Goal: Transaction & Acquisition: Book appointment/travel/reservation

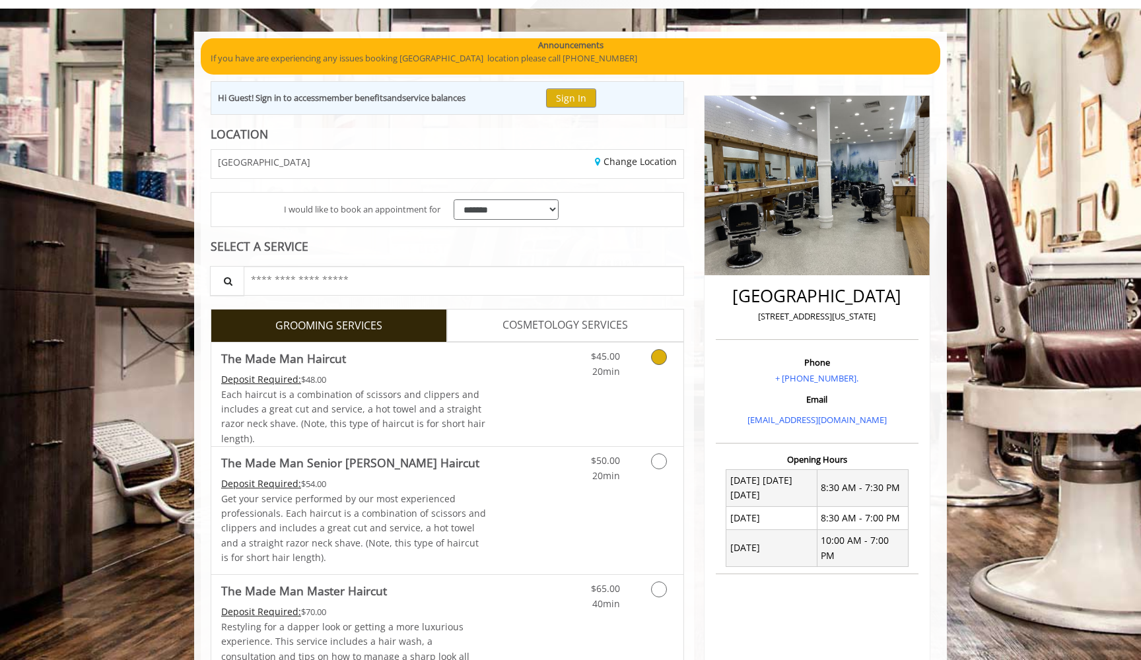
scroll to position [79, 0]
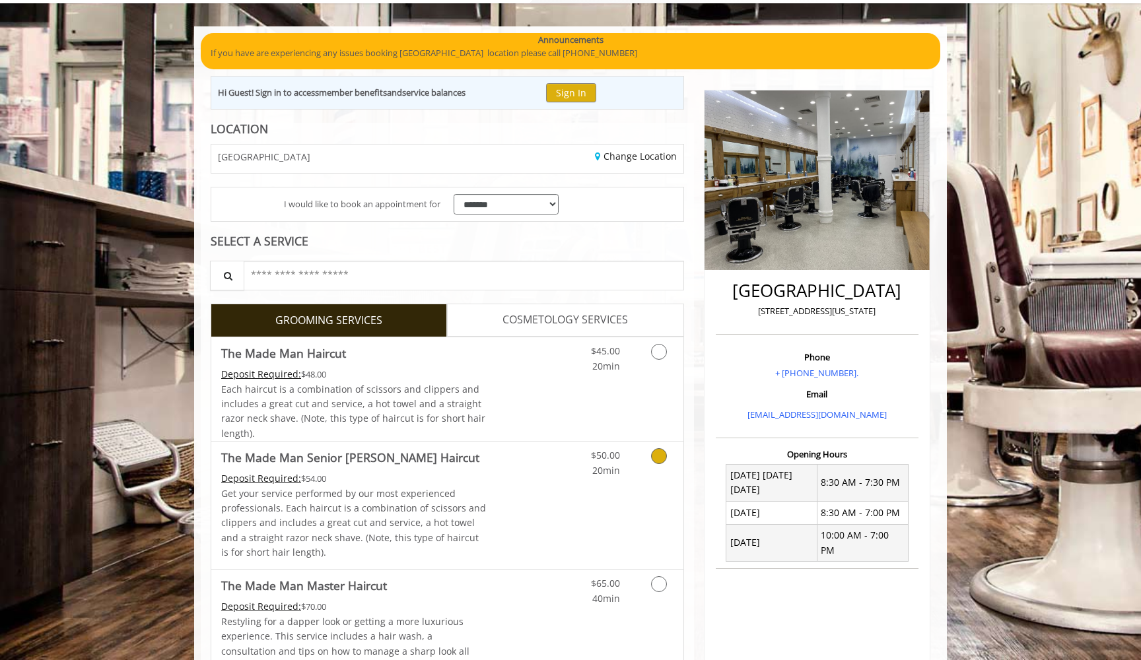
click at [650, 469] on link "Grooming services" at bounding box center [657, 460] width 34 height 36
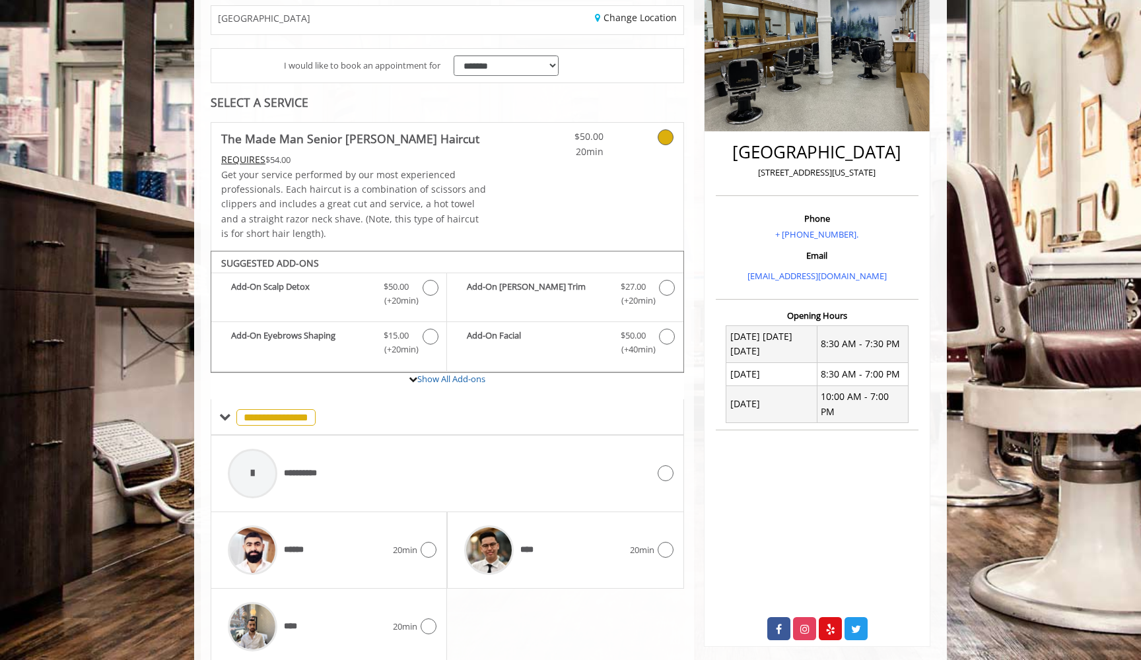
scroll to position [262, 0]
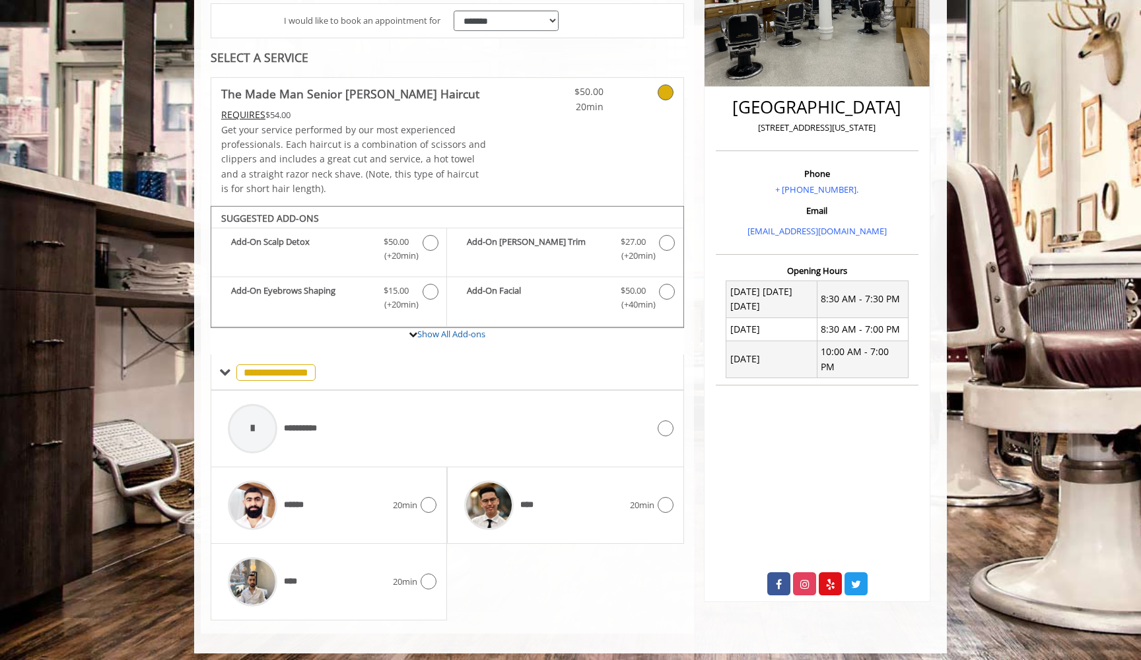
click at [382, 535] on div "****** 20min" at bounding box center [329, 505] width 236 height 77
click at [427, 544] on div "**** 20min" at bounding box center [329, 582] width 236 height 77
click at [434, 513] on div "****** 20min" at bounding box center [328, 505] width 215 height 63
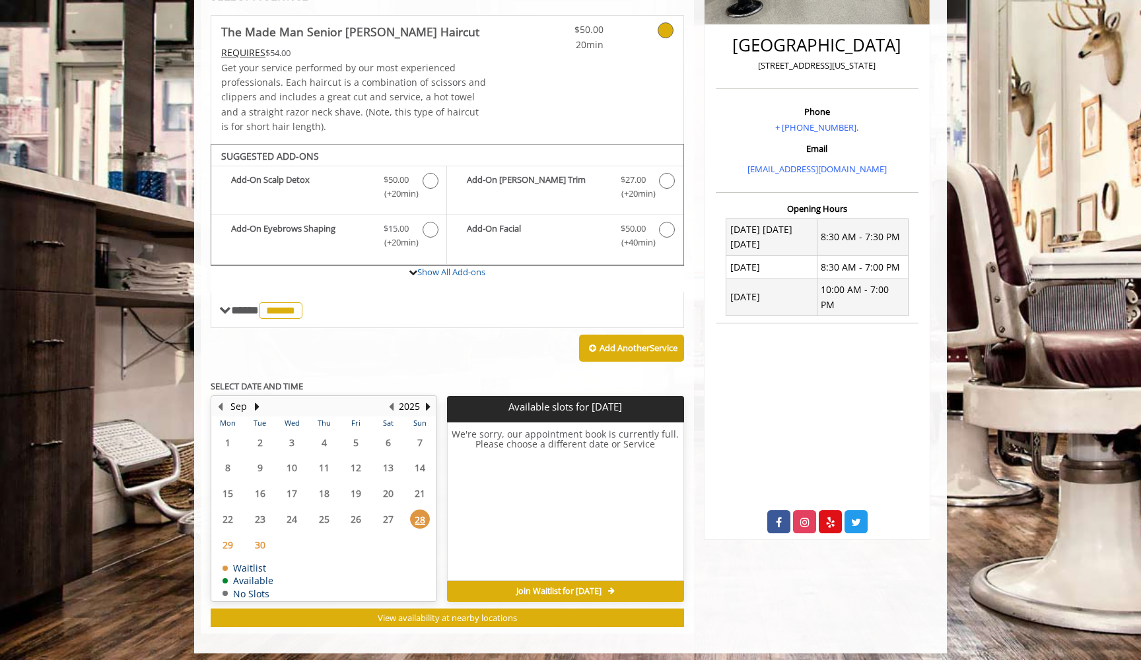
scroll to position [323, 0]
click at [427, 400] on button "Next Year" at bounding box center [427, 407] width 11 height 15
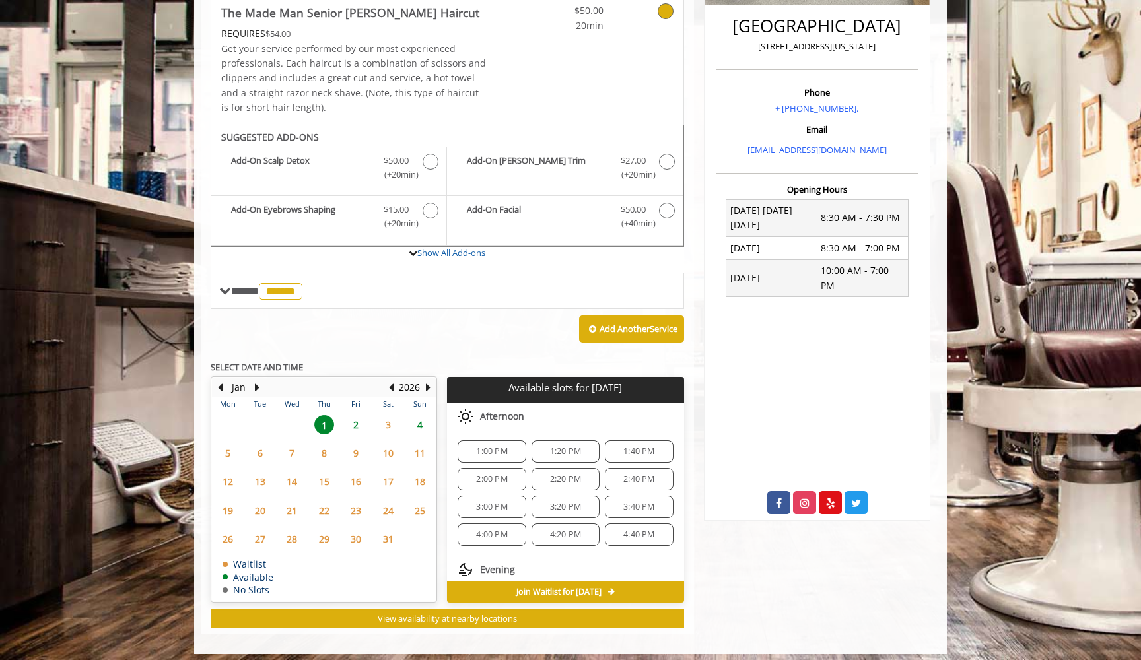
click at [356, 444] on span "9" at bounding box center [356, 453] width 20 height 19
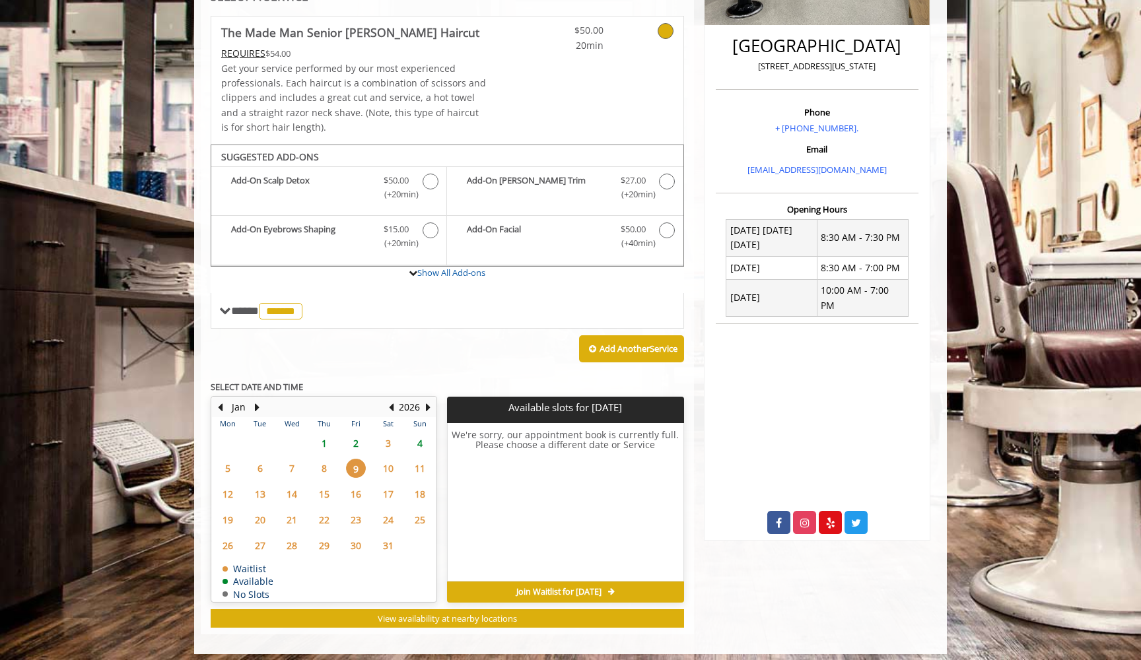
click at [358, 434] on span "2" at bounding box center [356, 443] width 20 height 19
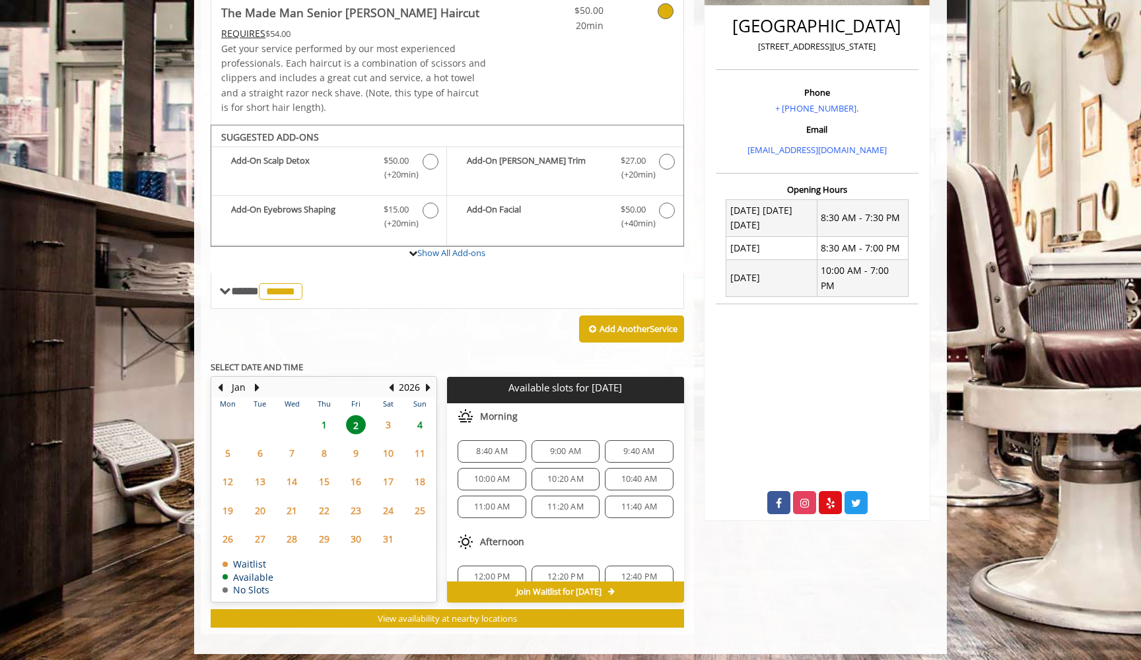
scroll to position [0, 0]
click at [492, 448] on span "8:40 AM" at bounding box center [491, 451] width 31 height 11
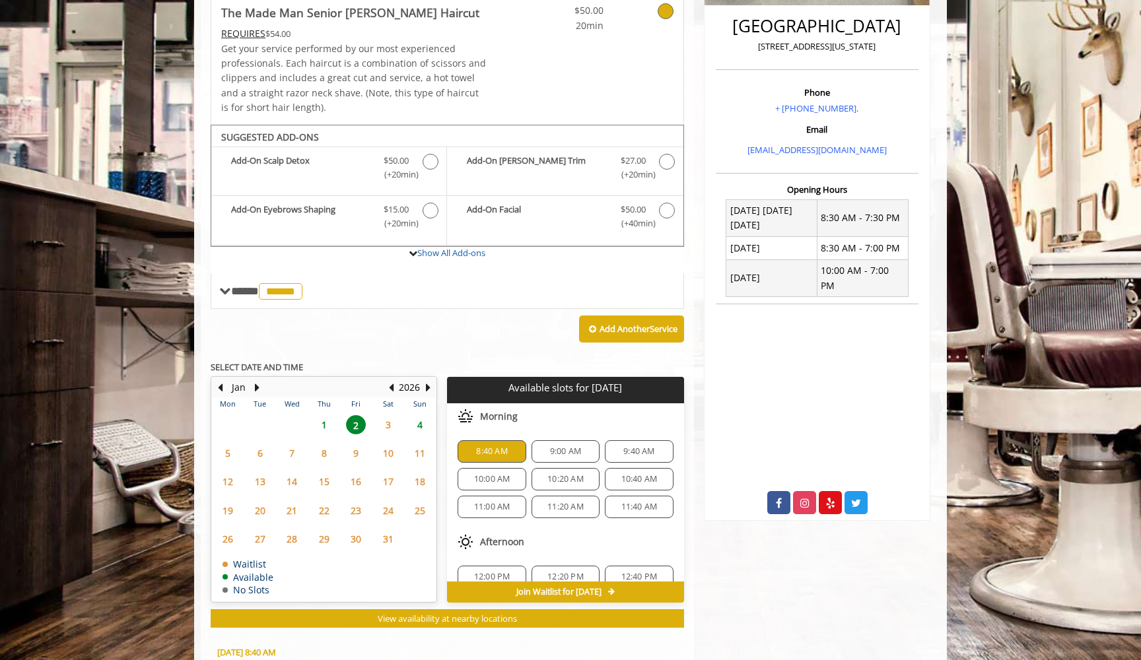
scroll to position [579, 0]
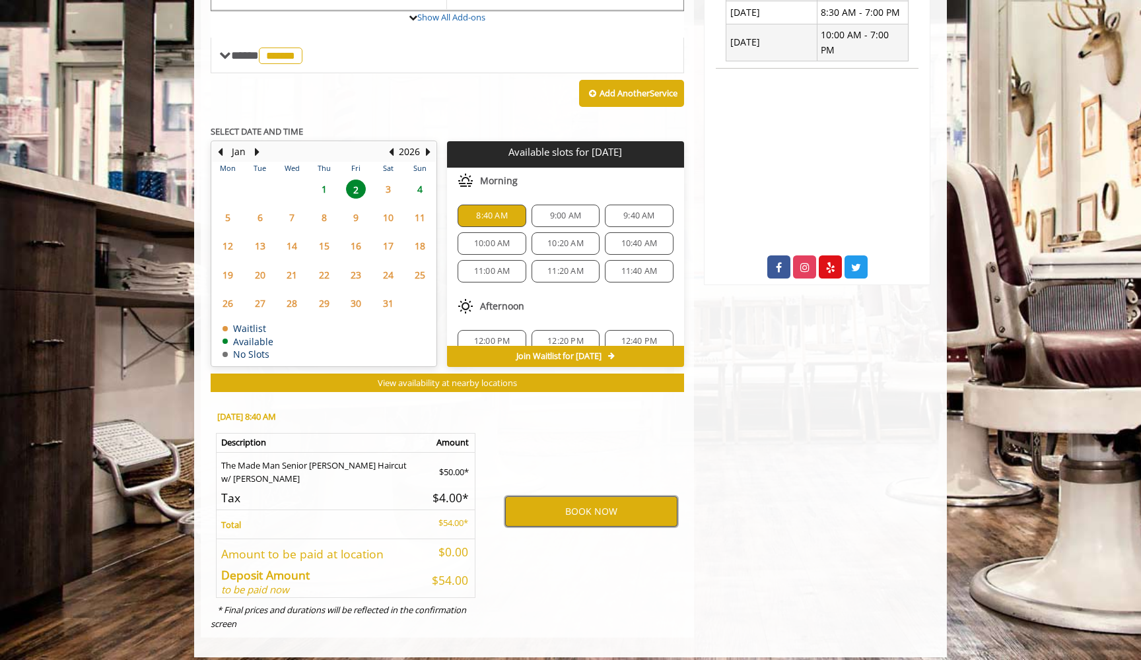
click at [564, 512] on button "BOOK NOW" at bounding box center [591, 511] width 172 height 30
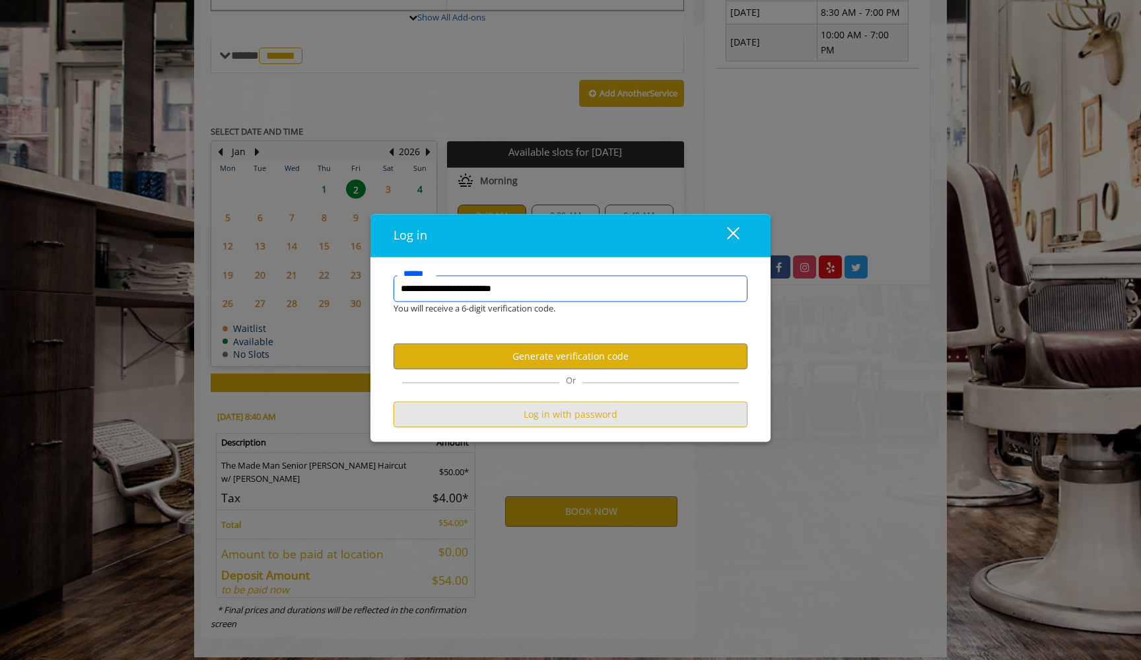
type input "**********"
click at [562, 417] on button "Log in with password" at bounding box center [570, 415] width 354 height 26
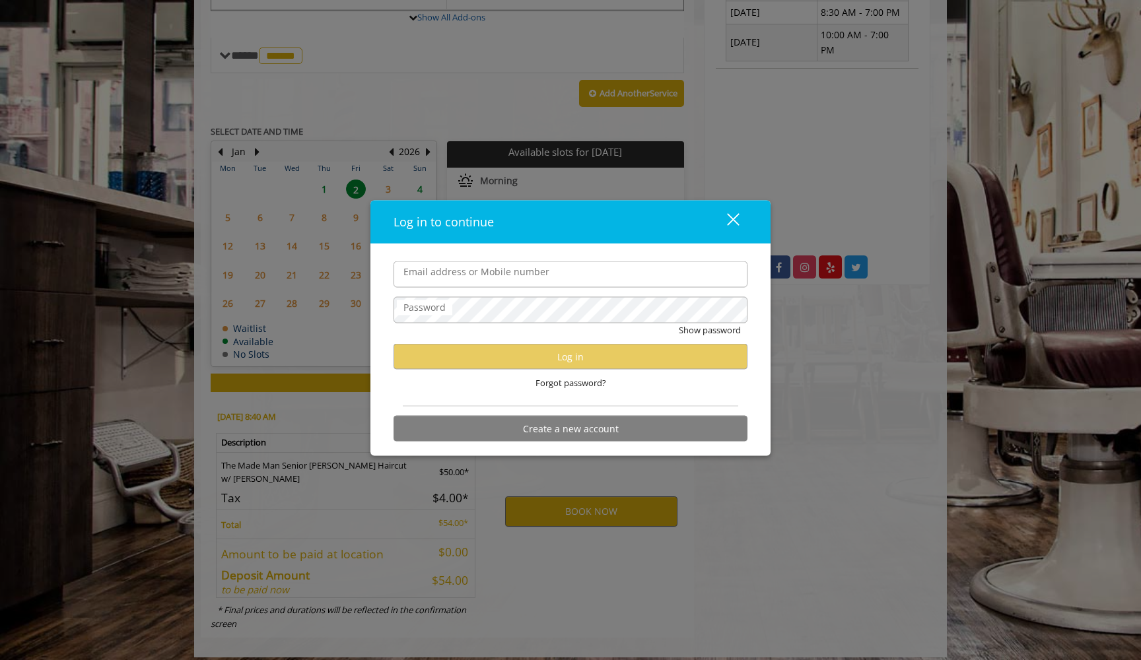
scroll to position [0, 0]
type input "**********"
click at [709, 330] on button "Show password" at bounding box center [710, 330] width 62 height 14
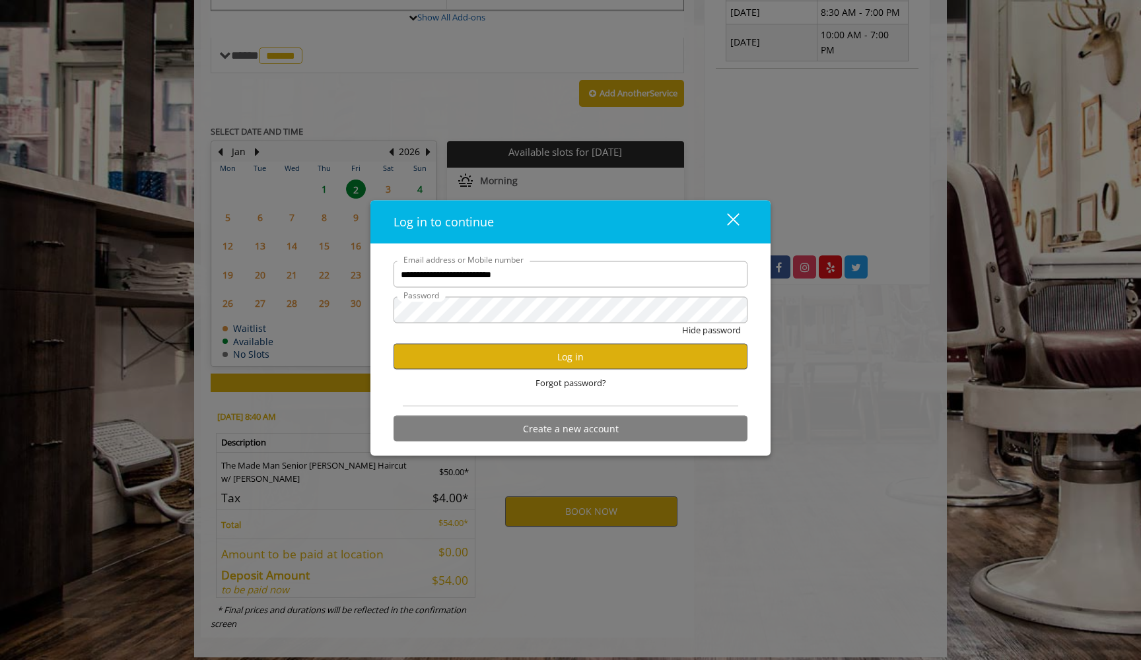
click at [579, 358] on button "Log in" at bounding box center [570, 357] width 354 height 26
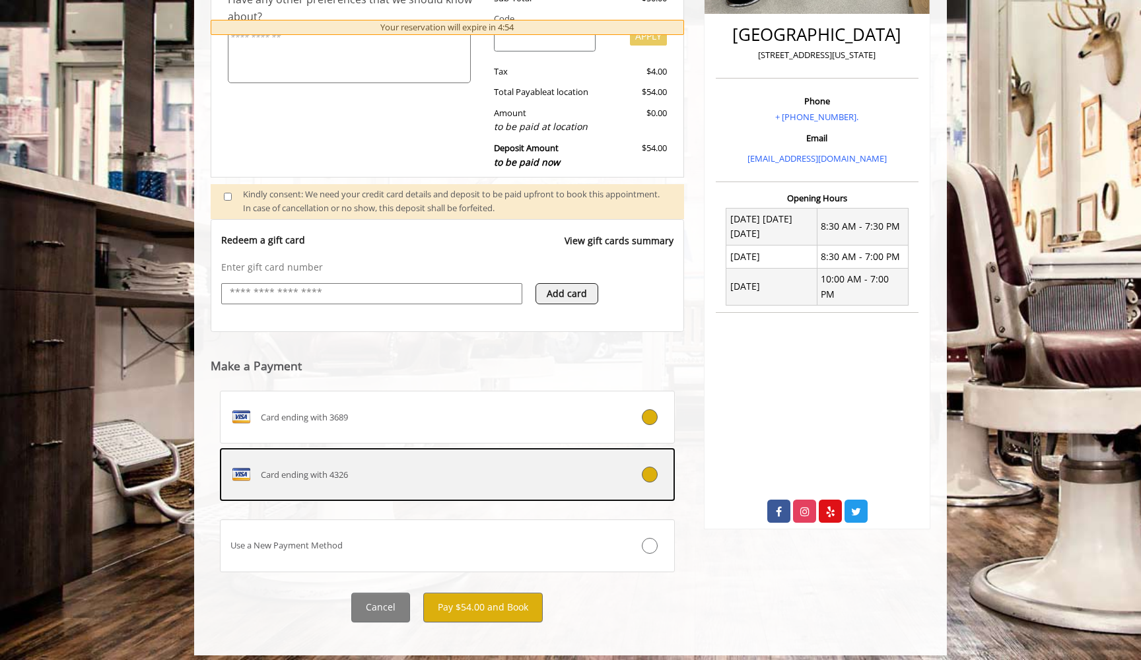
click at [640, 467] on div at bounding box center [635, 475] width 75 height 16
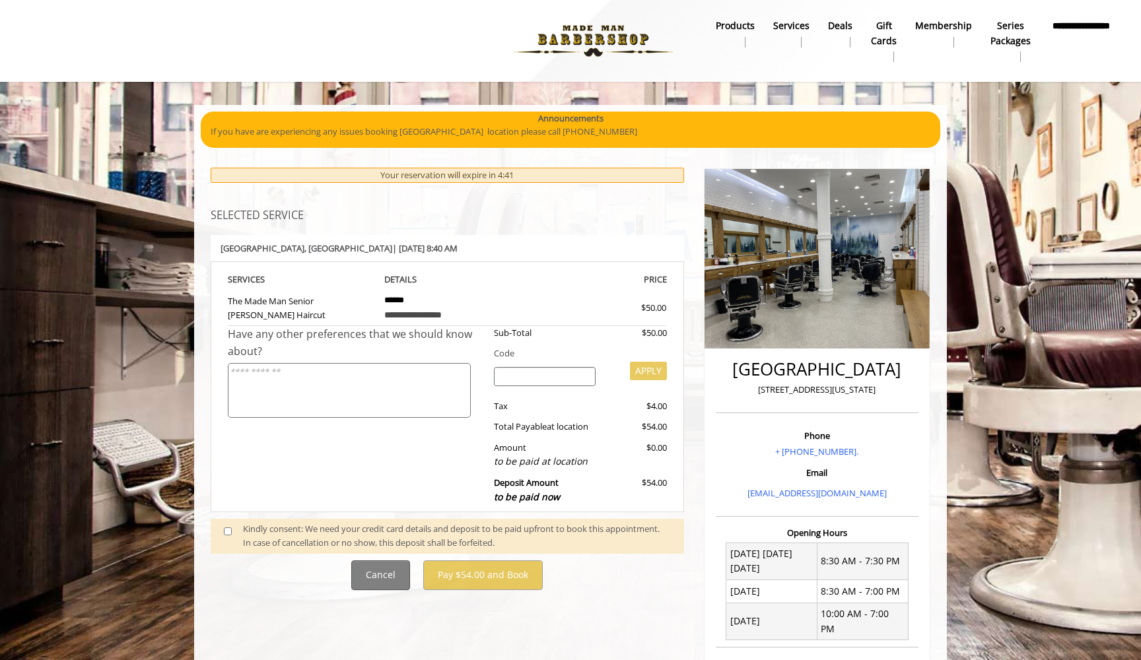
click at [366, 568] on button "Cancel" at bounding box center [380, 575] width 59 height 30
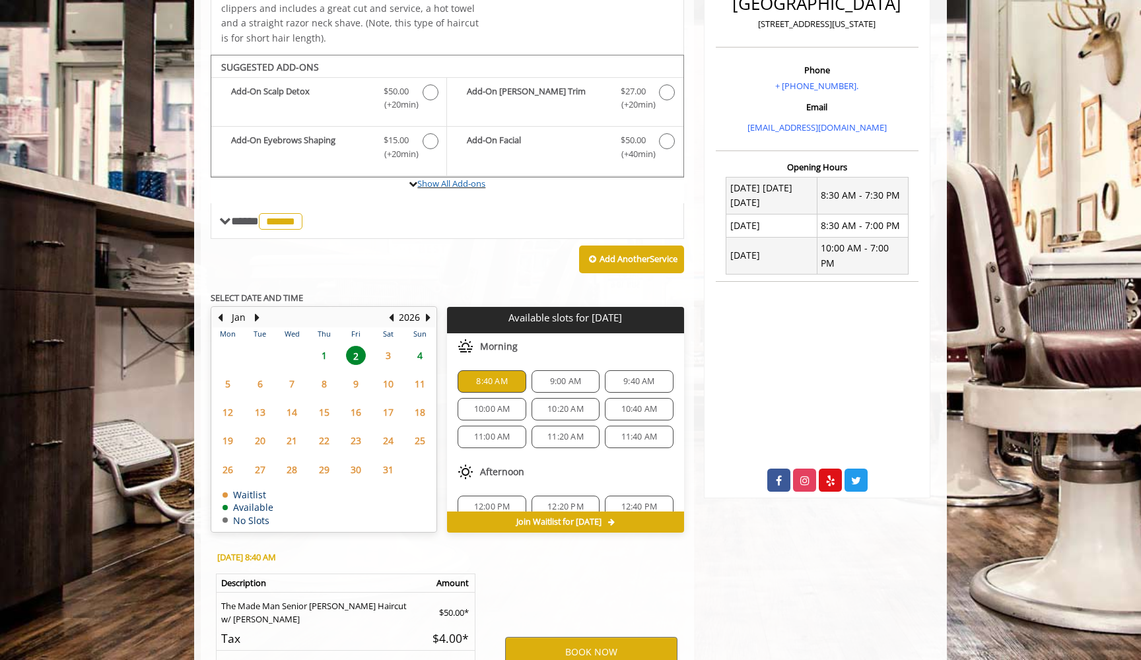
scroll to position [372, 0]
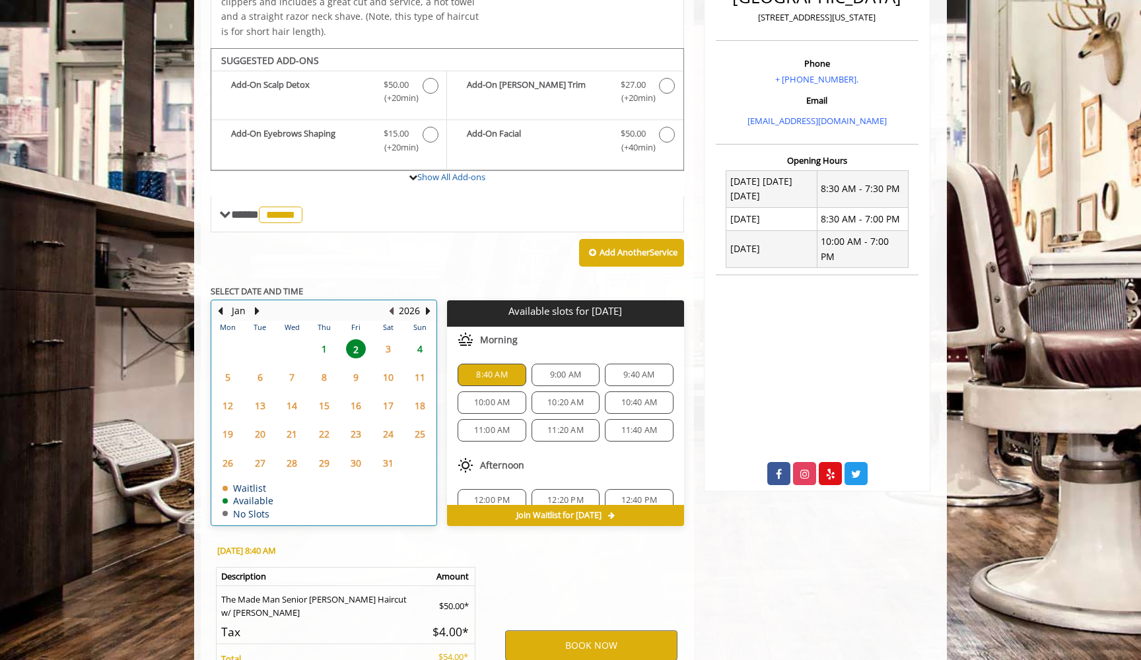
click at [393, 304] on button "Previous Year" at bounding box center [390, 311] width 11 height 15
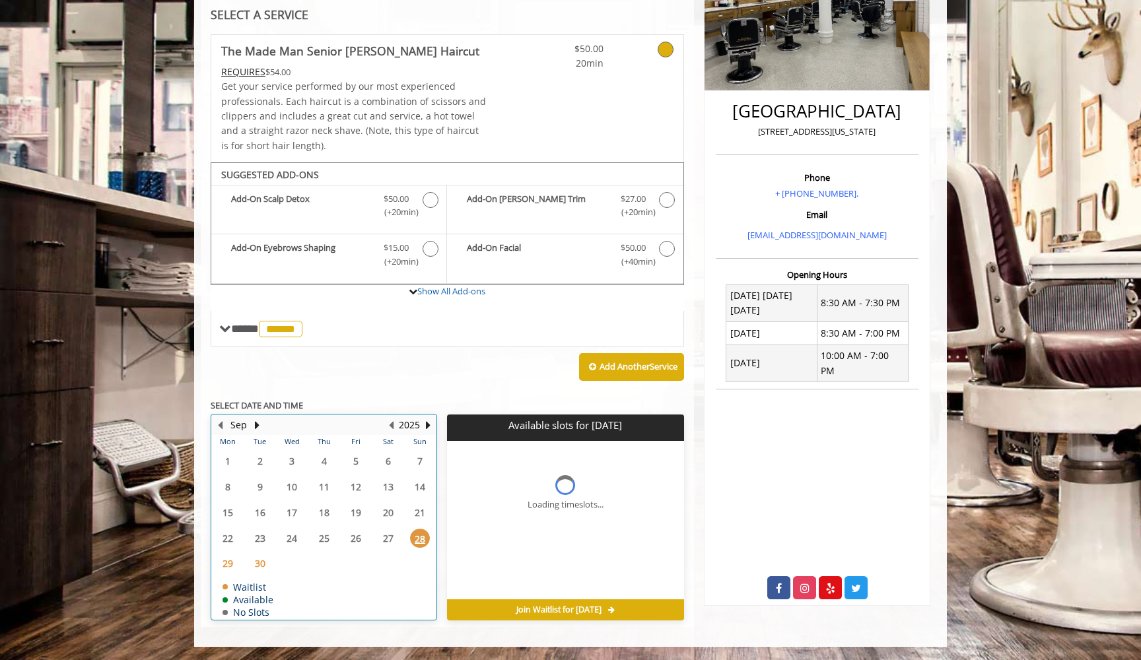
scroll to position [251, 0]
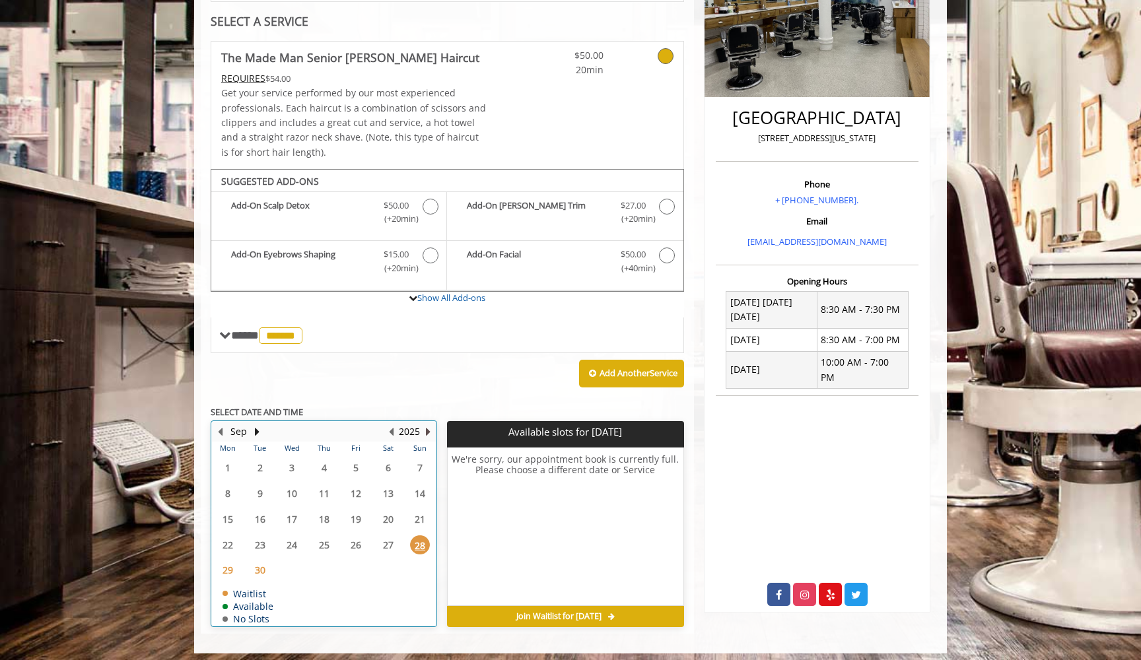
click at [427, 424] on button "Next Year" at bounding box center [427, 431] width 11 height 15
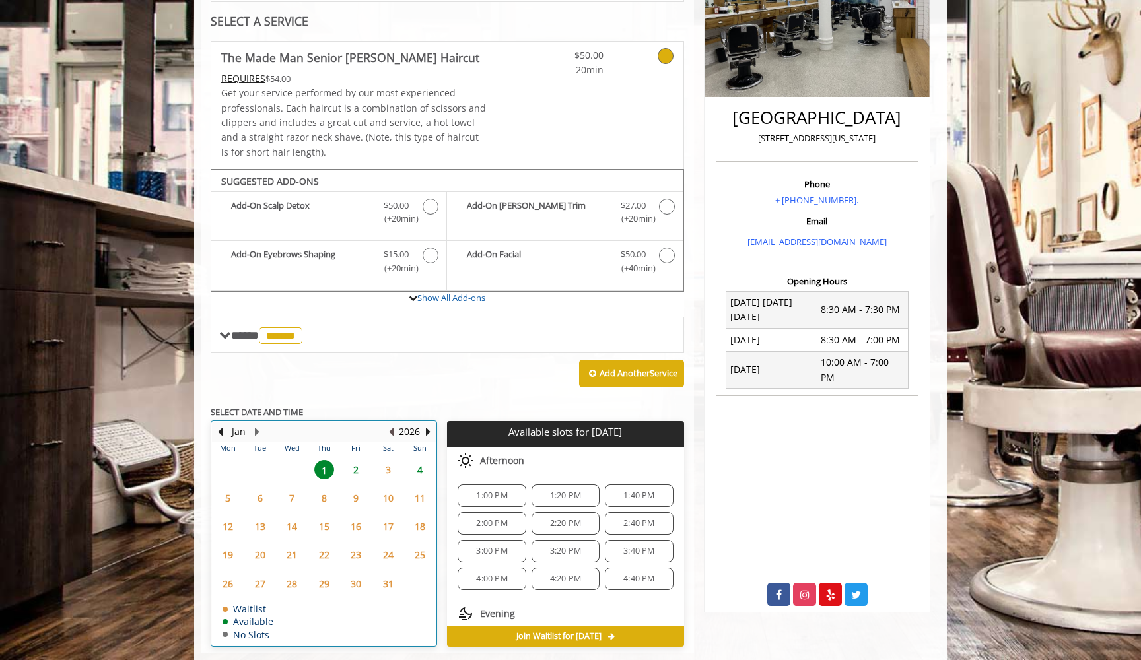
click at [392, 424] on button "Previous Year" at bounding box center [390, 431] width 11 height 15
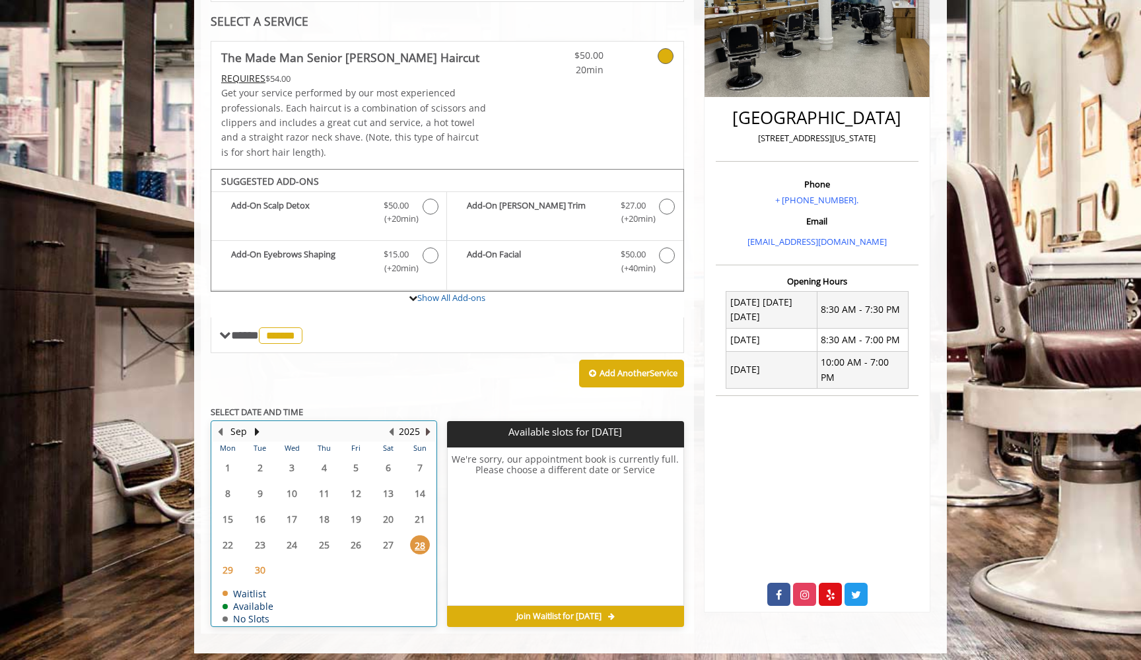
click at [426, 424] on button "Next Year" at bounding box center [427, 431] width 11 height 15
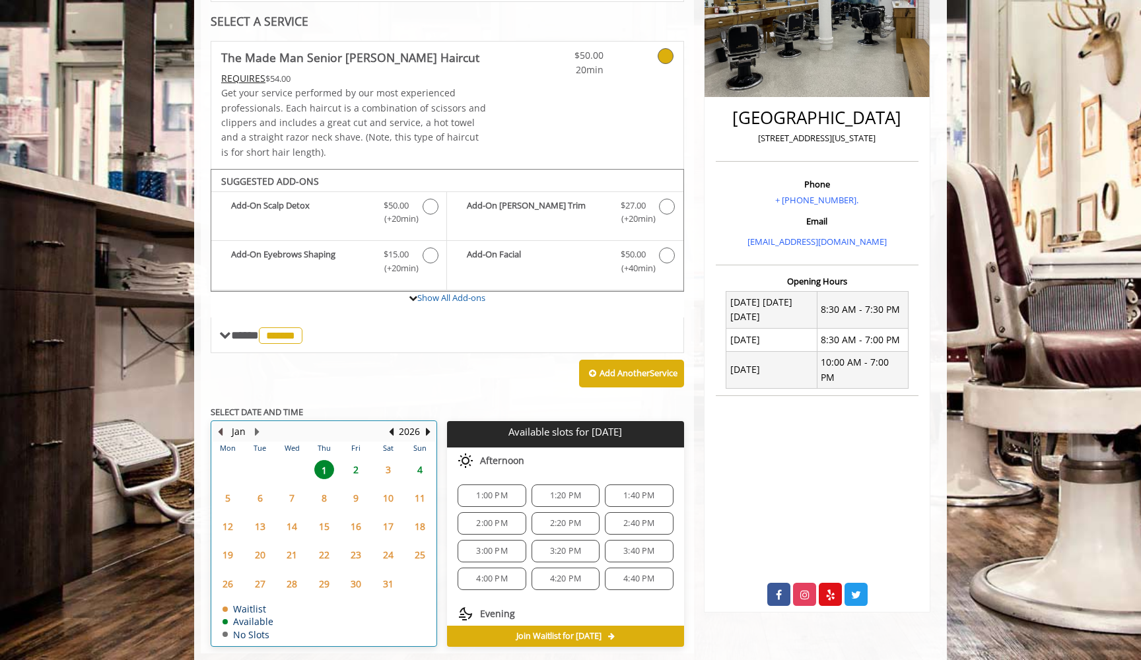
click at [220, 427] on button "Previous Month" at bounding box center [220, 431] width 11 height 15
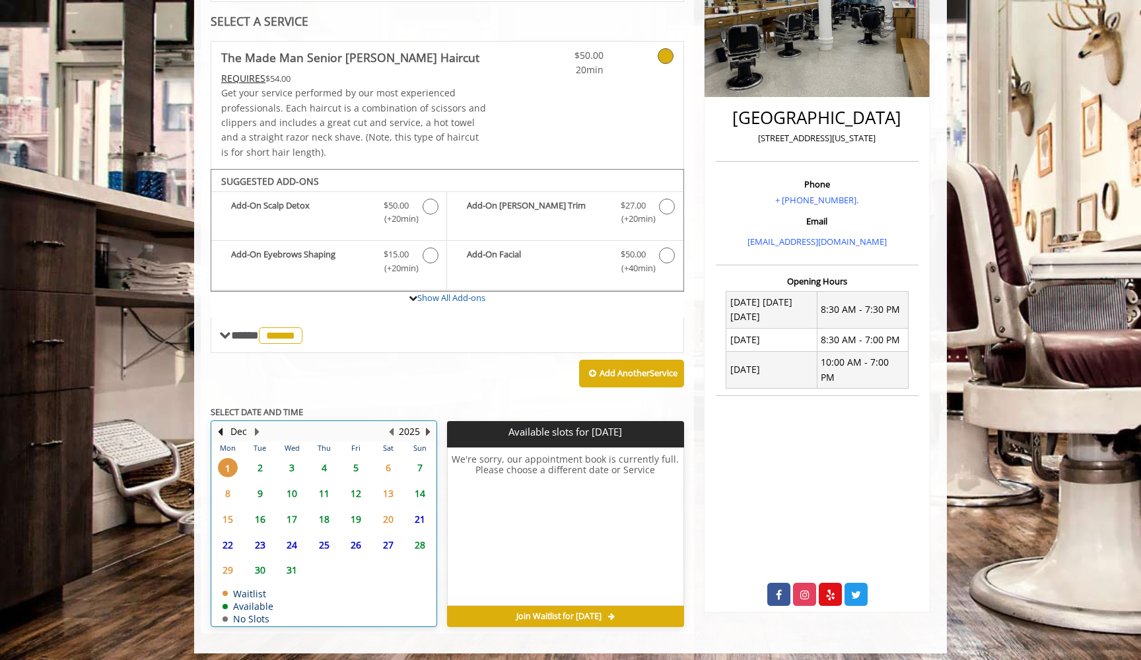
click at [428, 427] on button "Next Year" at bounding box center [427, 431] width 11 height 15
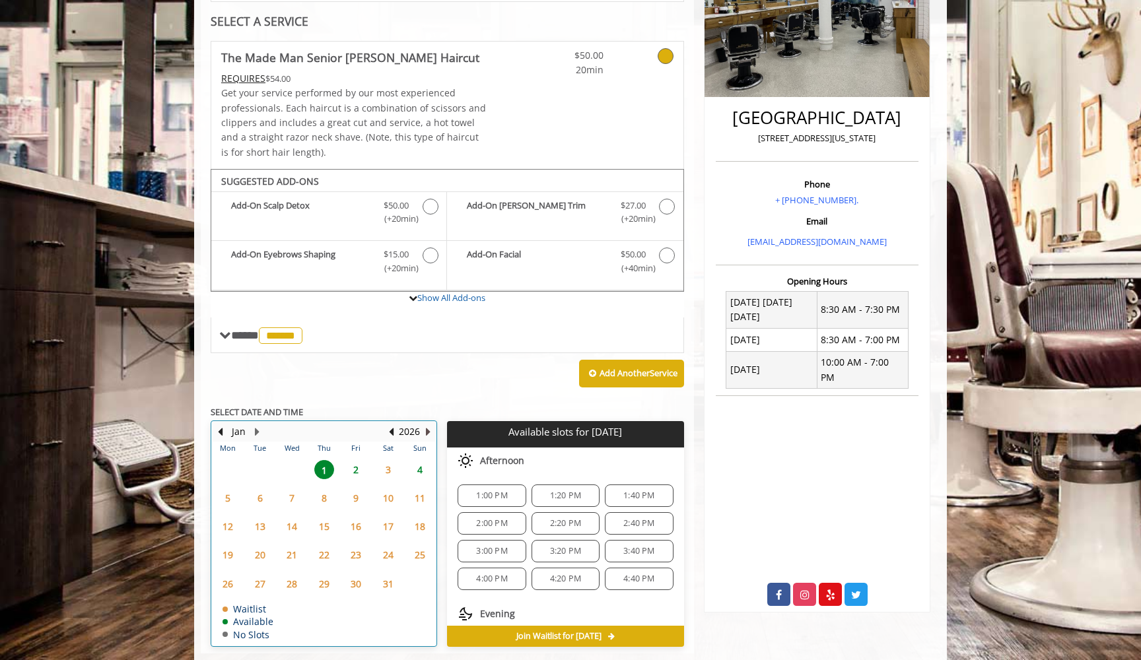
click at [428, 427] on button "Next Year" at bounding box center [427, 431] width 11 height 15
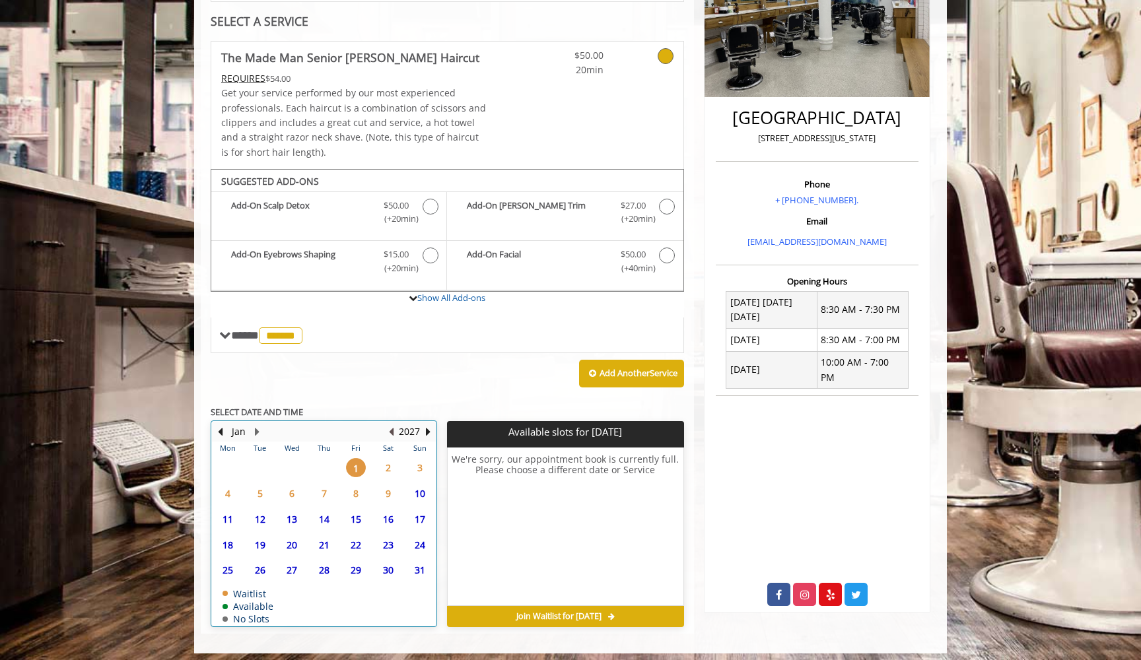
click at [393, 424] on button "Previous Year" at bounding box center [390, 431] width 11 height 15
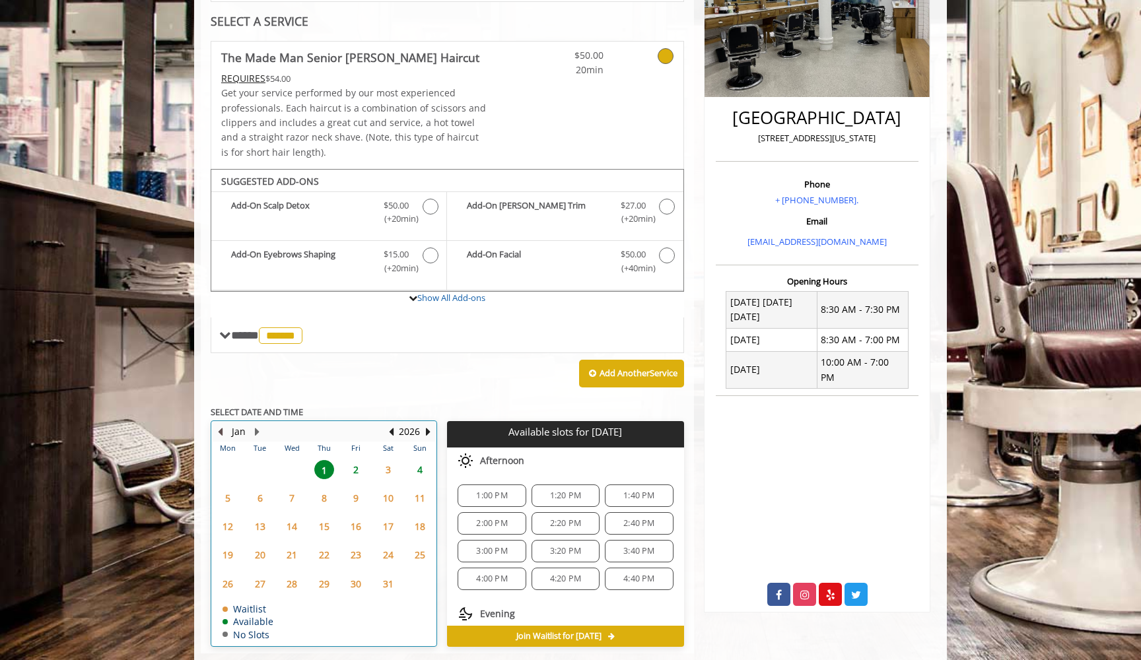
click at [220, 424] on button "Previous Month" at bounding box center [220, 431] width 11 height 15
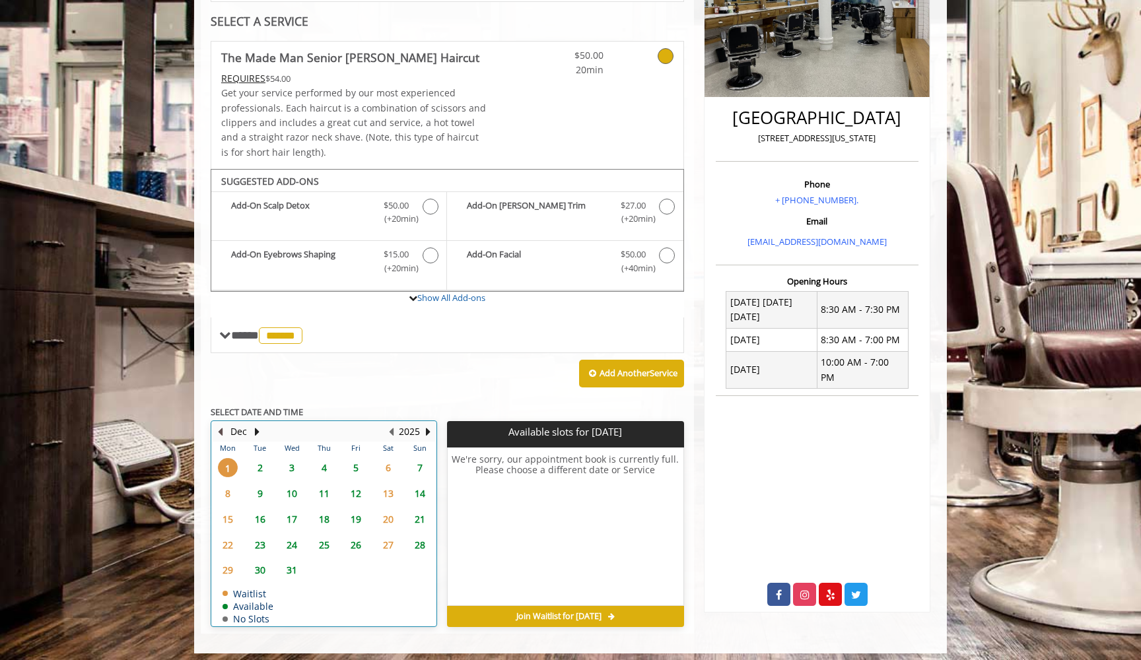
click at [220, 424] on button "Previous Month" at bounding box center [220, 431] width 11 height 15
click at [255, 426] on button "Next Month" at bounding box center [256, 431] width 11 height 15
click at [356, 459] on span "3" at bounding box center [356, 467] width 20 height 19
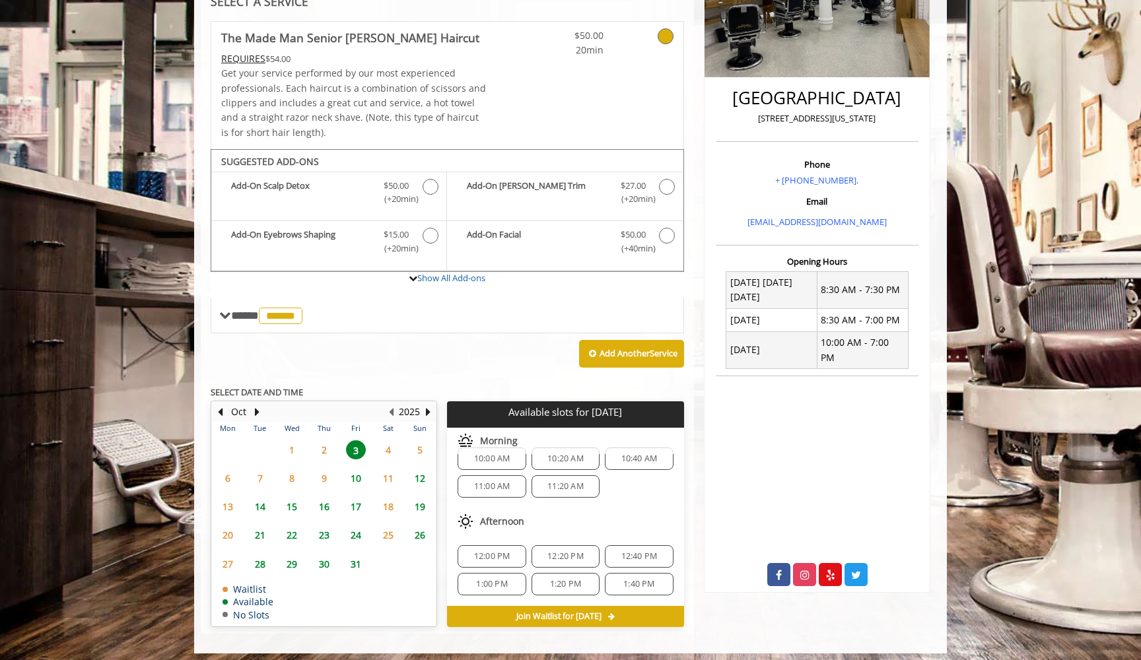
scroll to position [17, 0]
